Goal: Use online tool/utility: Utilize a website feature to perform a specific function

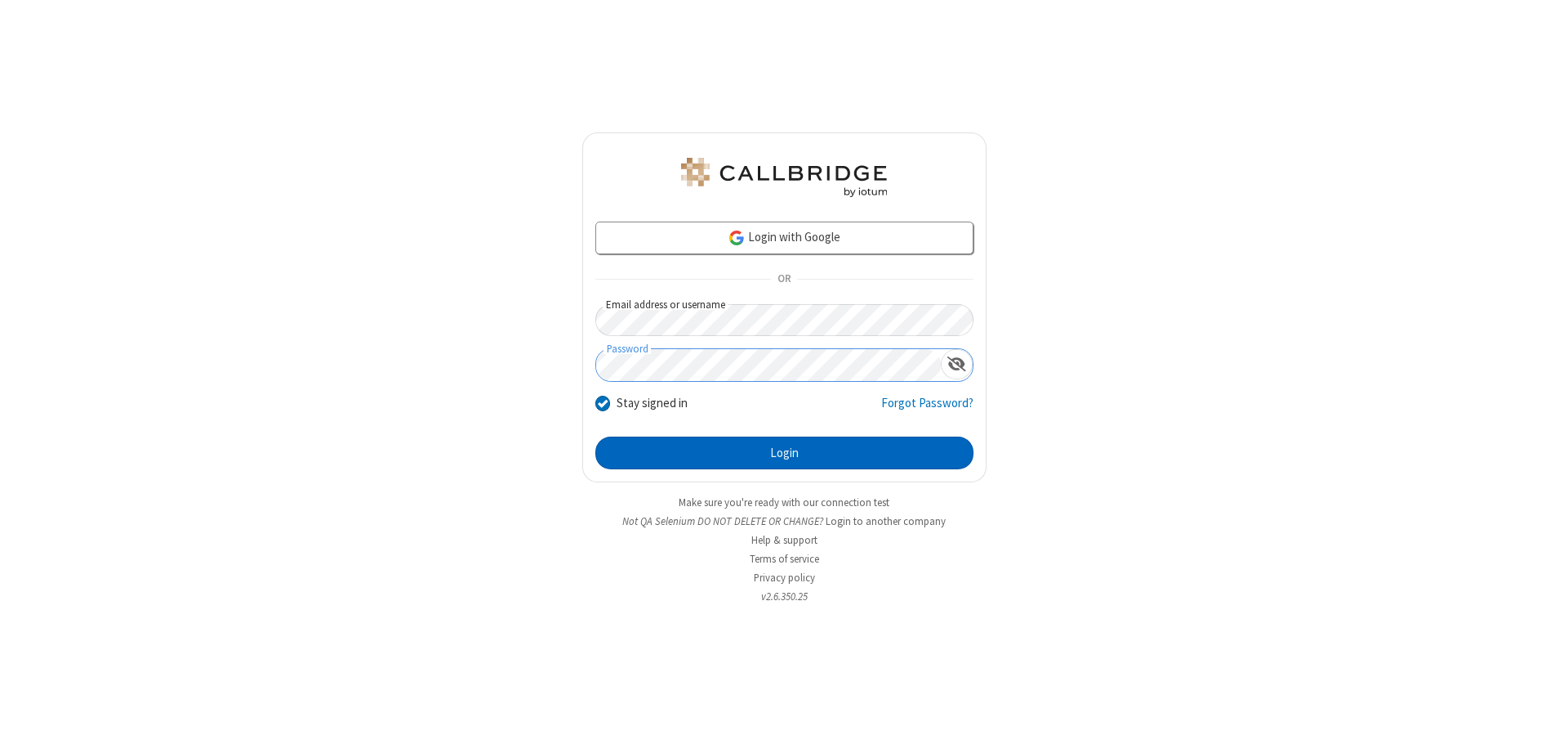
click at [784, 453] on button "Login" at bounding box center [784, 453] width 378 height 33
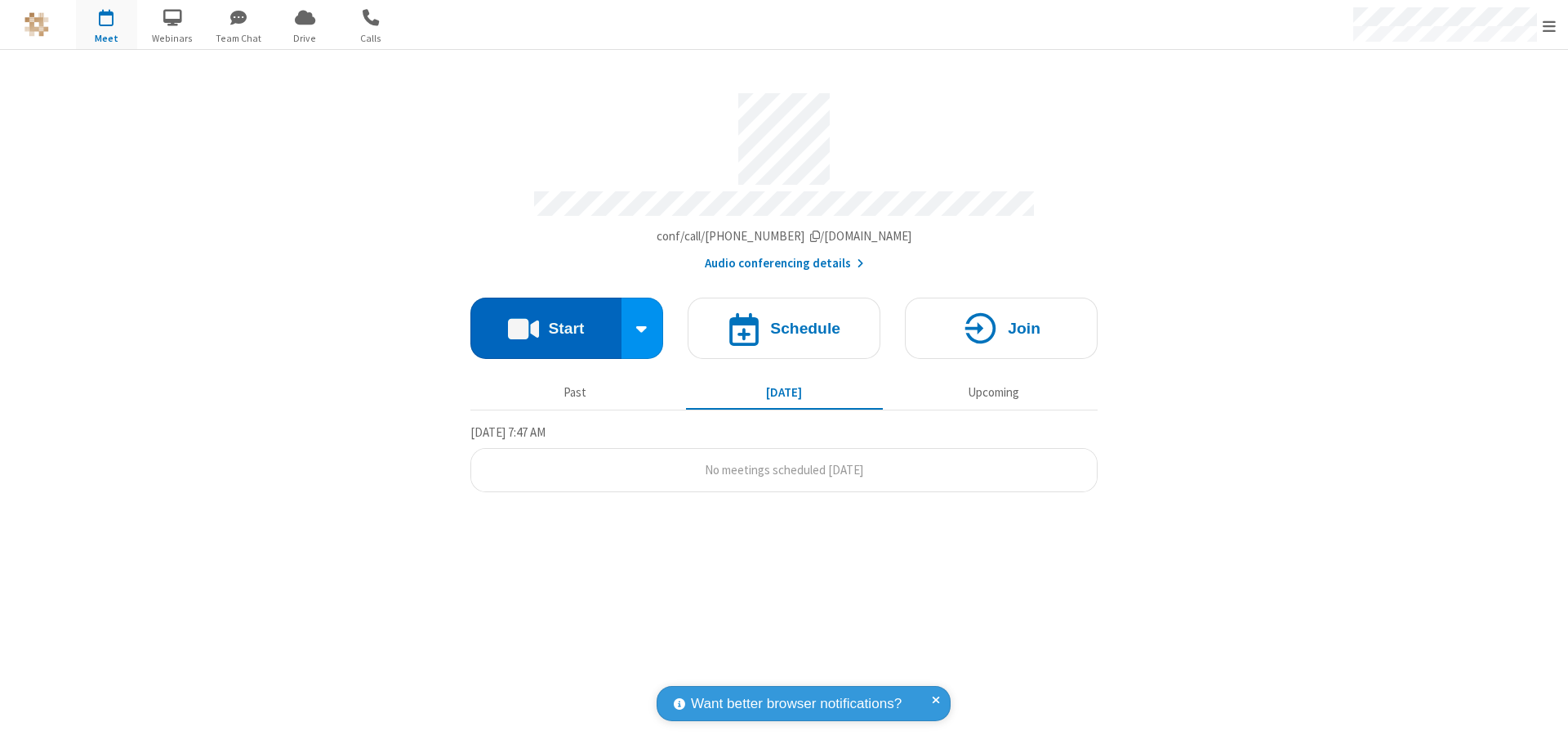
click at [545, 320] on button "Start" at bounding box center [546, 327] width 152 height 61
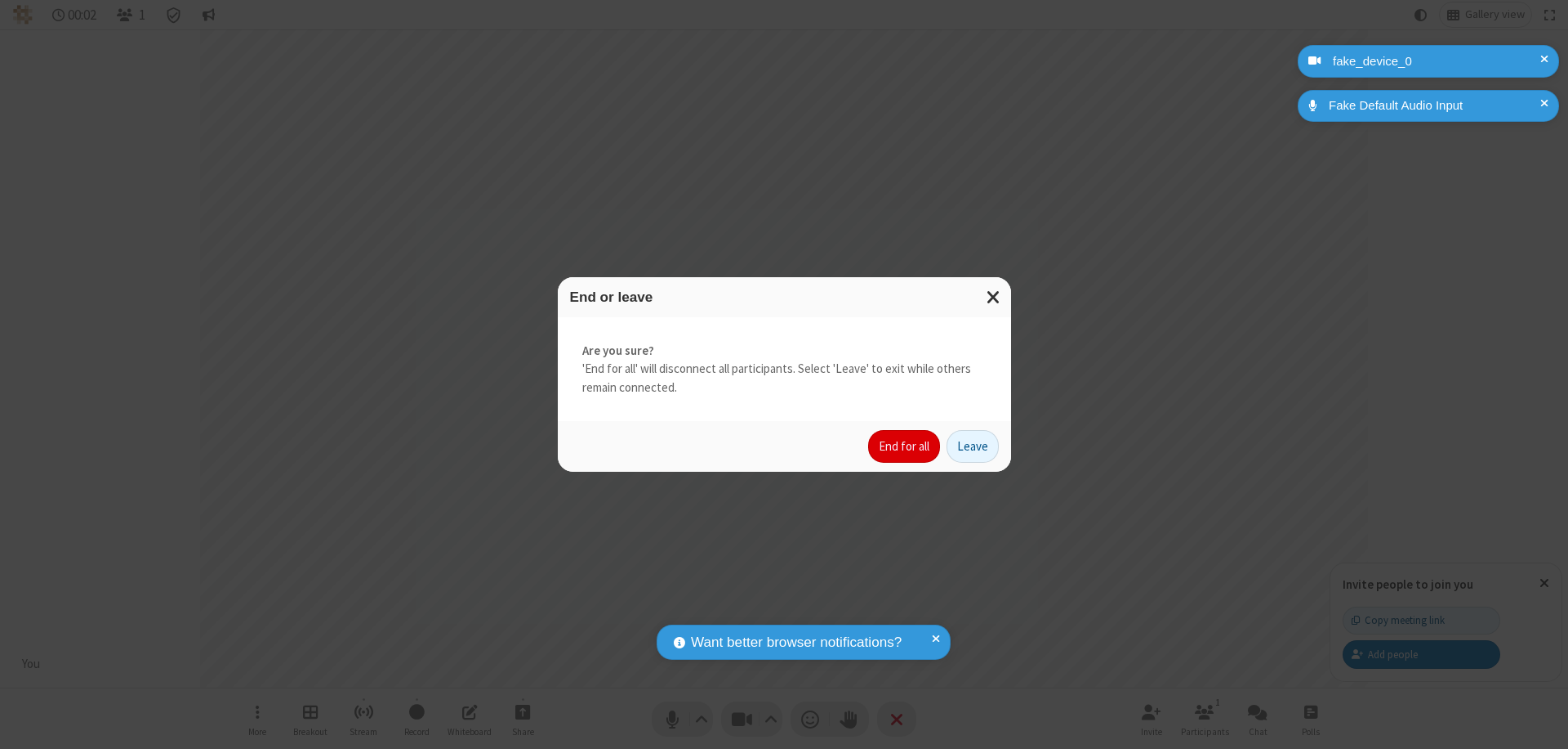
click at [905, 446] on button "End for all" at bounding box center [904, 446] width 72 height 33
